Goal: Task Accomplishment & Management: Use online tool/utility

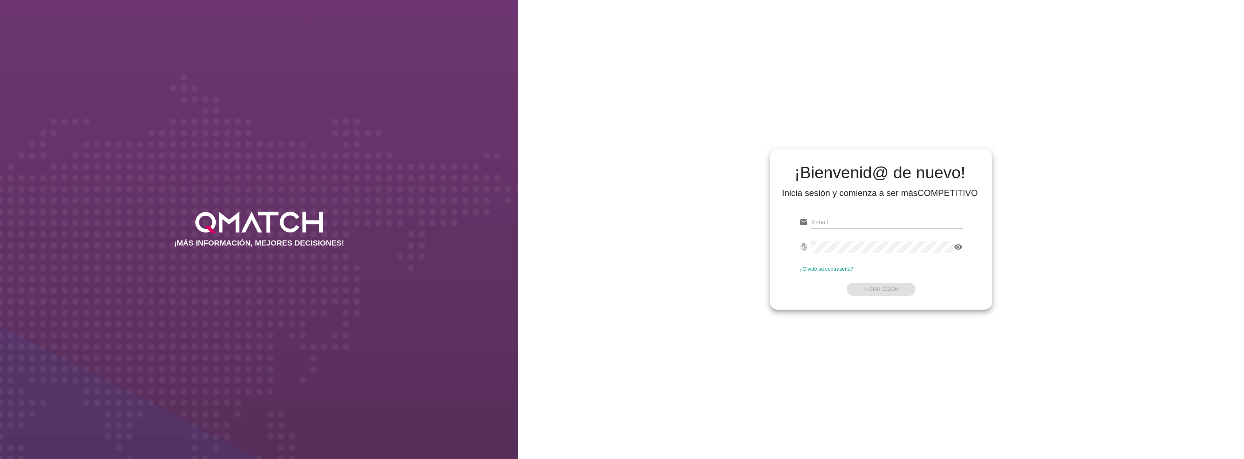
click at [846, 218] on input "email" at bounding box center [886, 222] width 151 height 12
type input "[EMAIL_ADDRESS][DOMAIN_NAME]"
click at [886, 293] on button "Iniciar Sesión" at bounding box center [881, 289] width 69 height 13
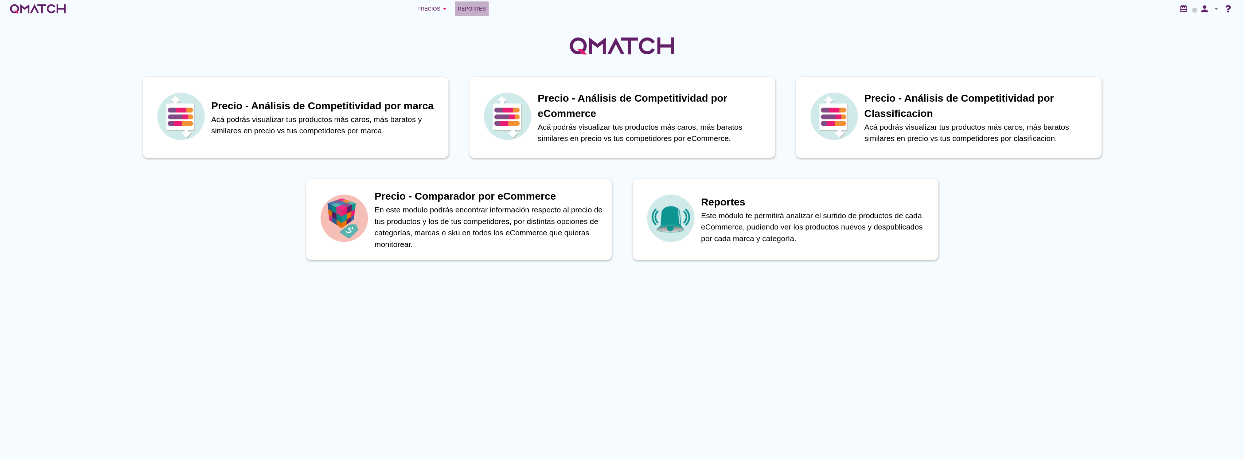
click at [469, 7] on span "Reportes" at bounding box center [472, 8] width 28 height 9
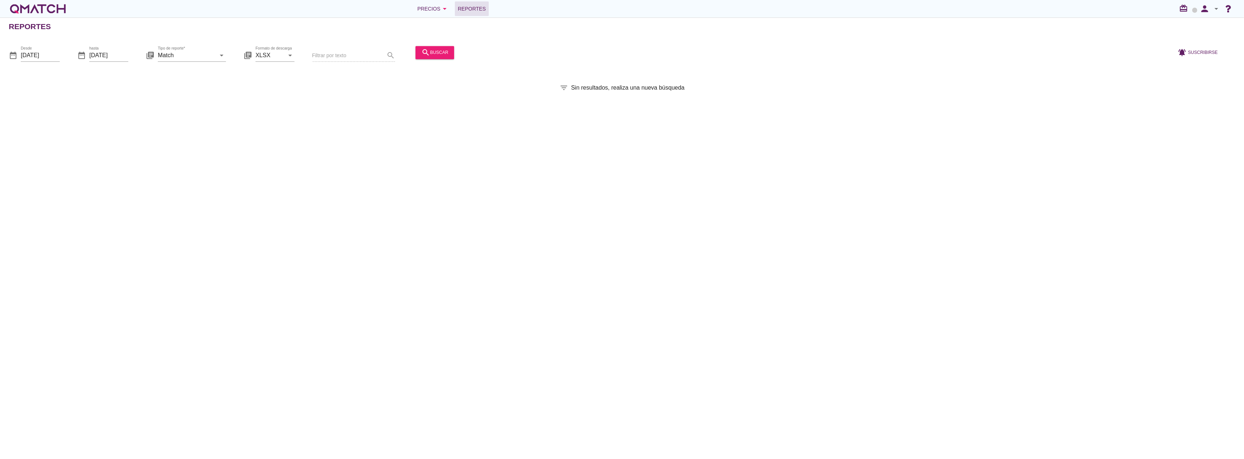
click at [202, 47] on div "library_books Tipo de reporte* Match arrow_drop_down" at bounding box center [186, 56] width 80 height 23
click at [178, 55] on input "Match" at bounding box center [187, 56] width 58 height 12
click at [199, 130] on div "Match con historicos" at bounding box center [202, 125] width 77 height 9
type input "Match con historicos"
click at [435, 48] on div "search buscar" at bounding box center [434, 52] width 27 height 9
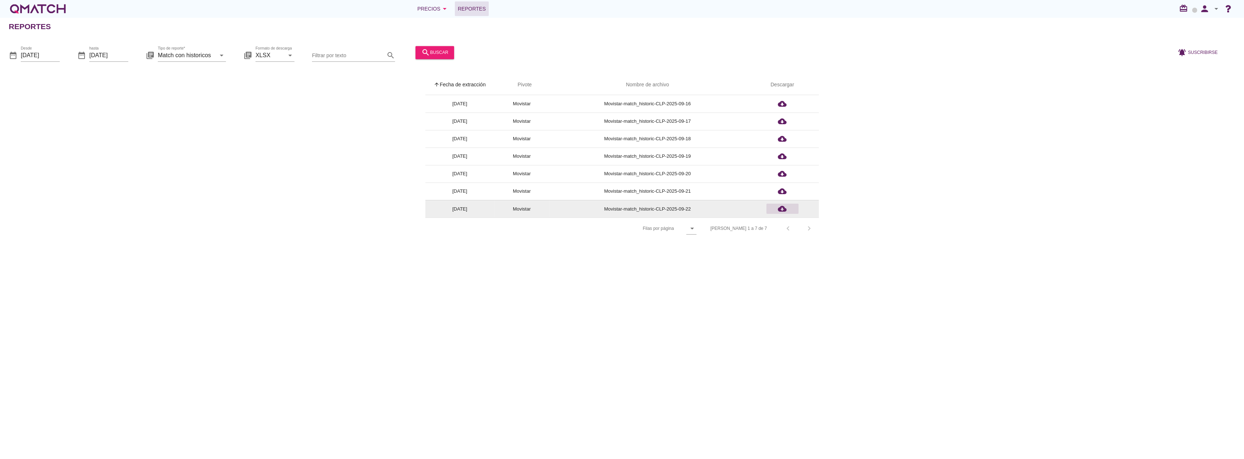
click at [785, 207] on icon "cloud_download" at bounding box center [782, 208] width 9 height 9
